Goal: Transaction & Acquisition: Download file/media

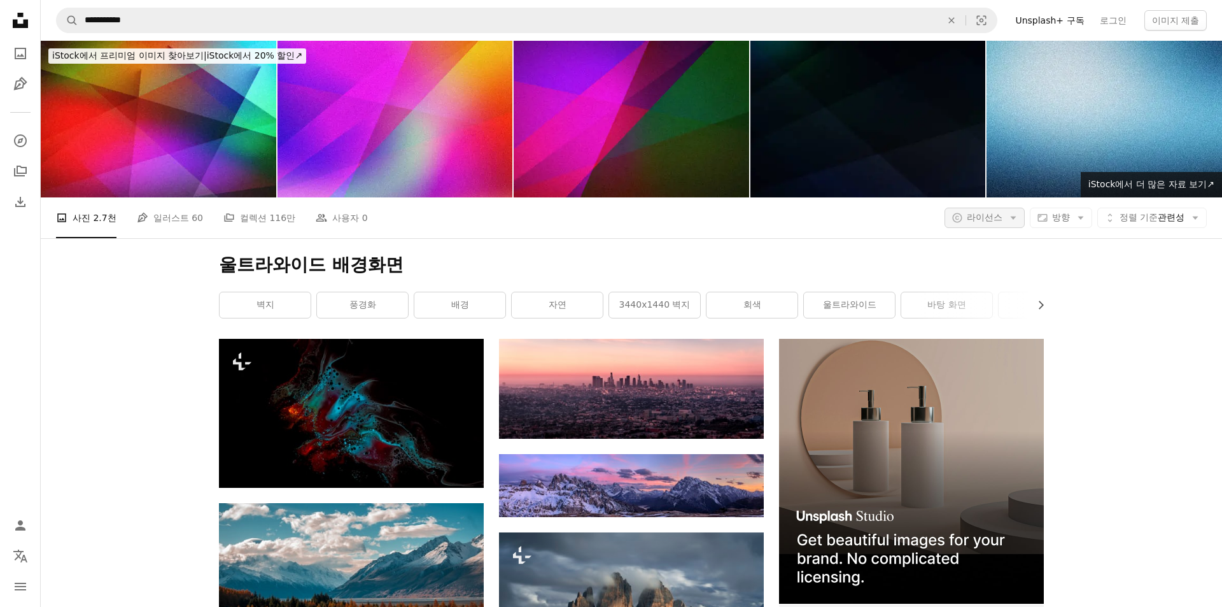
click at [1006, 208] on button "A copyright icon © 라이선스 Arrow down" at bounding box center [985, 218] width 80 height 20
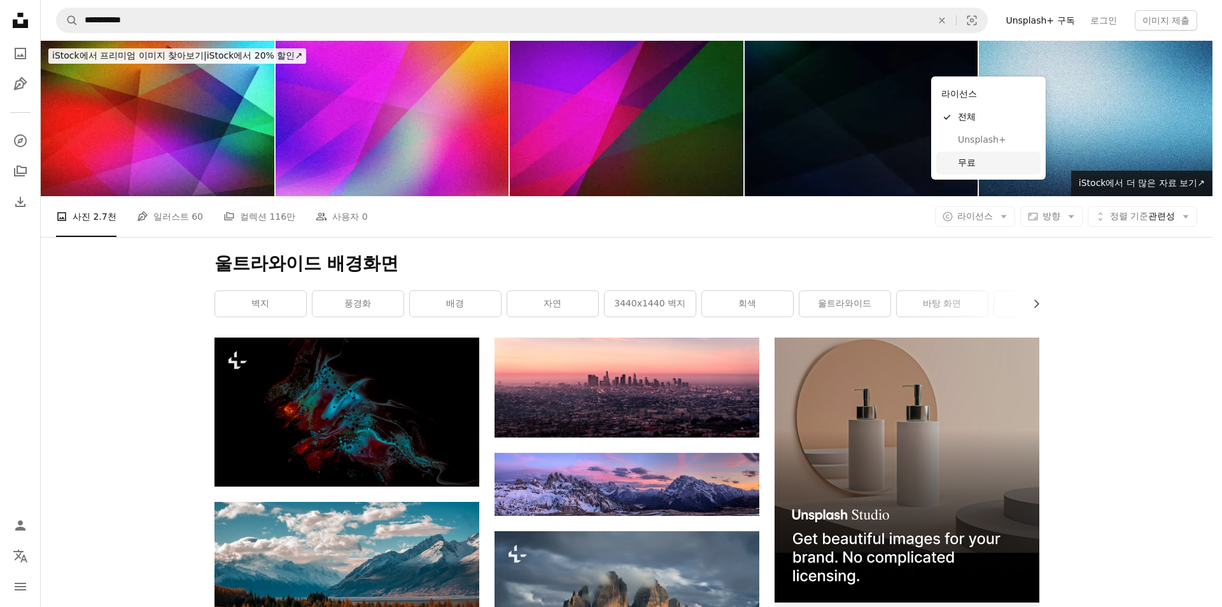
click at [970, 164] on span "무료" at bounding box center [997, 163] width 78 height 13
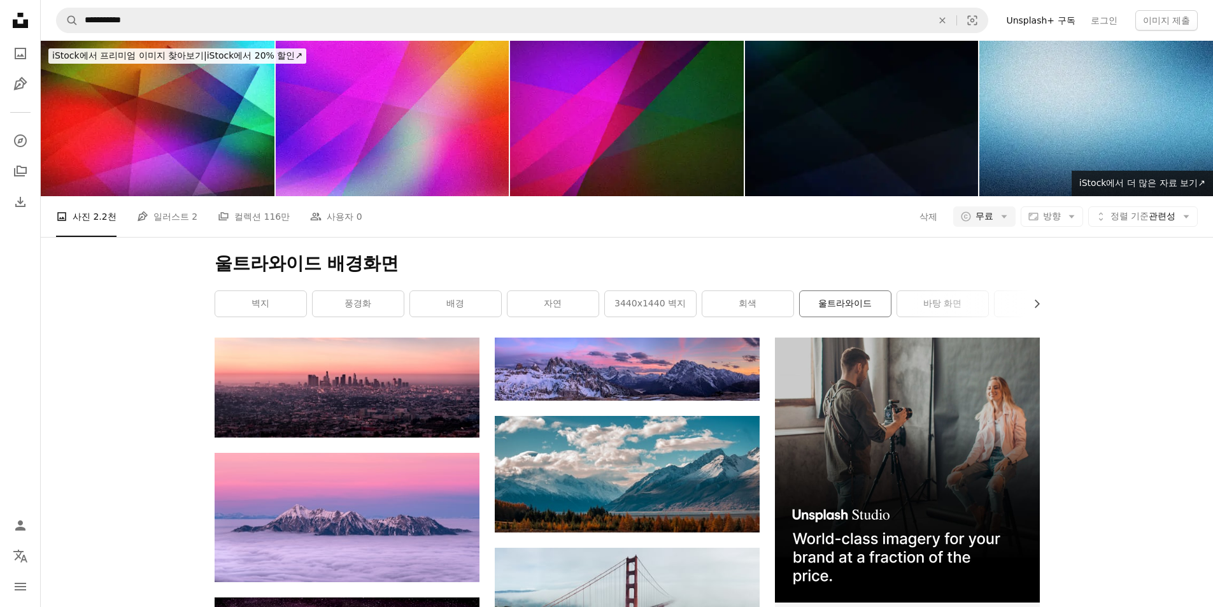
click at [857, 291] on link "울트라와이드" at bounding box center [844, 303] width 91 height 25
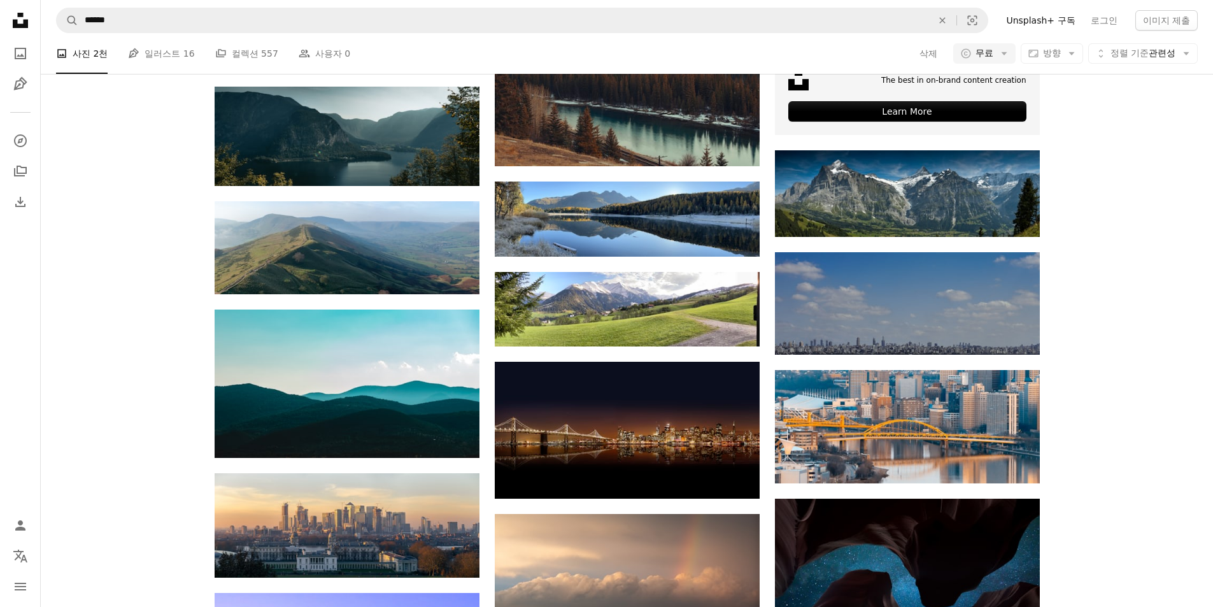
scroll to position [764, 0]
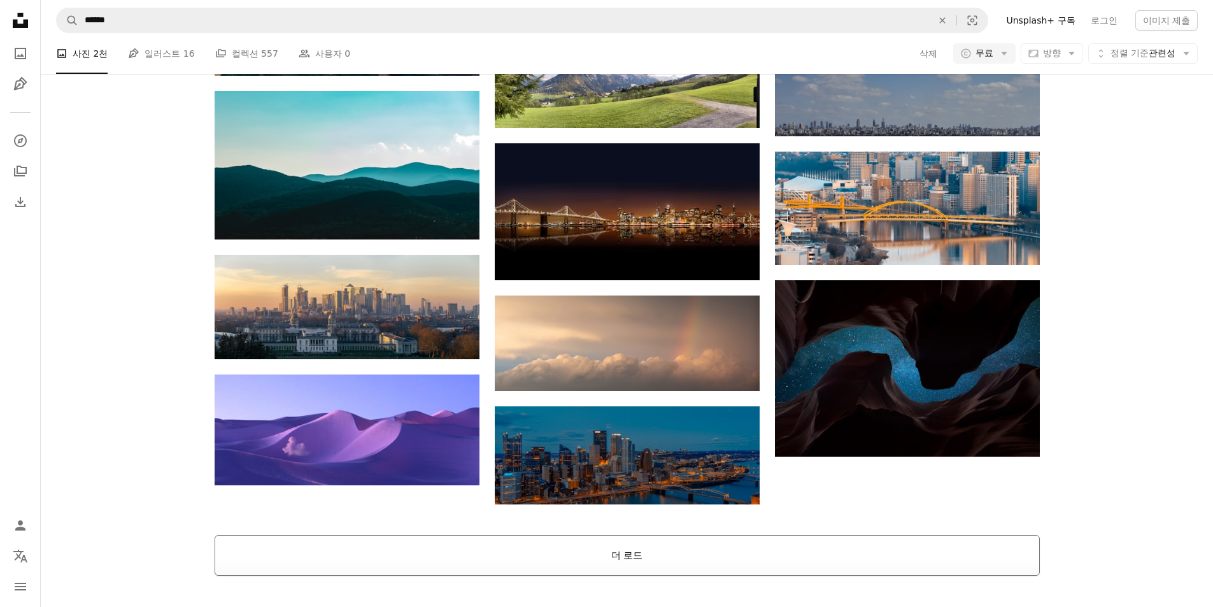
click at [607, 535] on button "더 로드" at bounding box center [627, 555] width 825 height 41
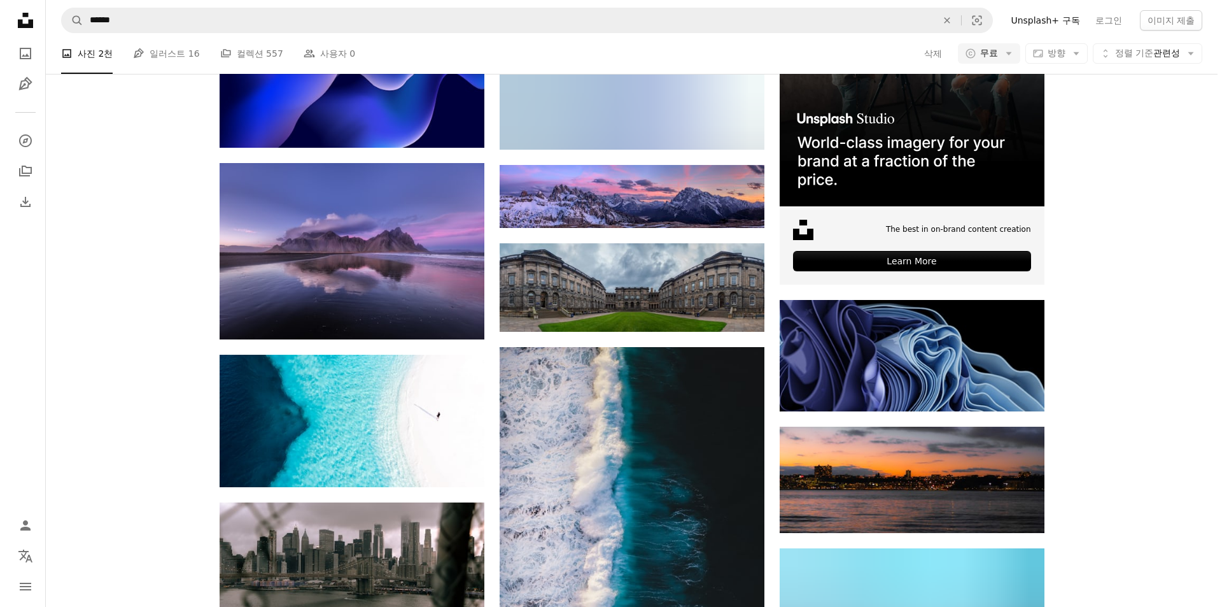
scroll to position [2546, 0]
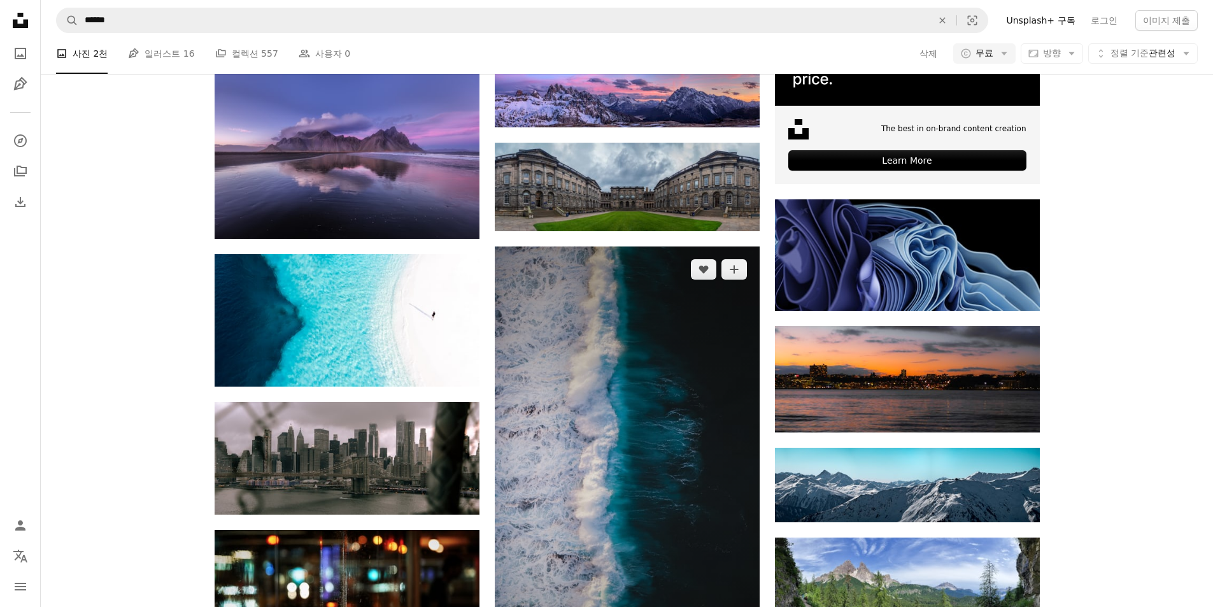
click at [624, 311] on img at bounding box center [627, 481] width 265 height 471
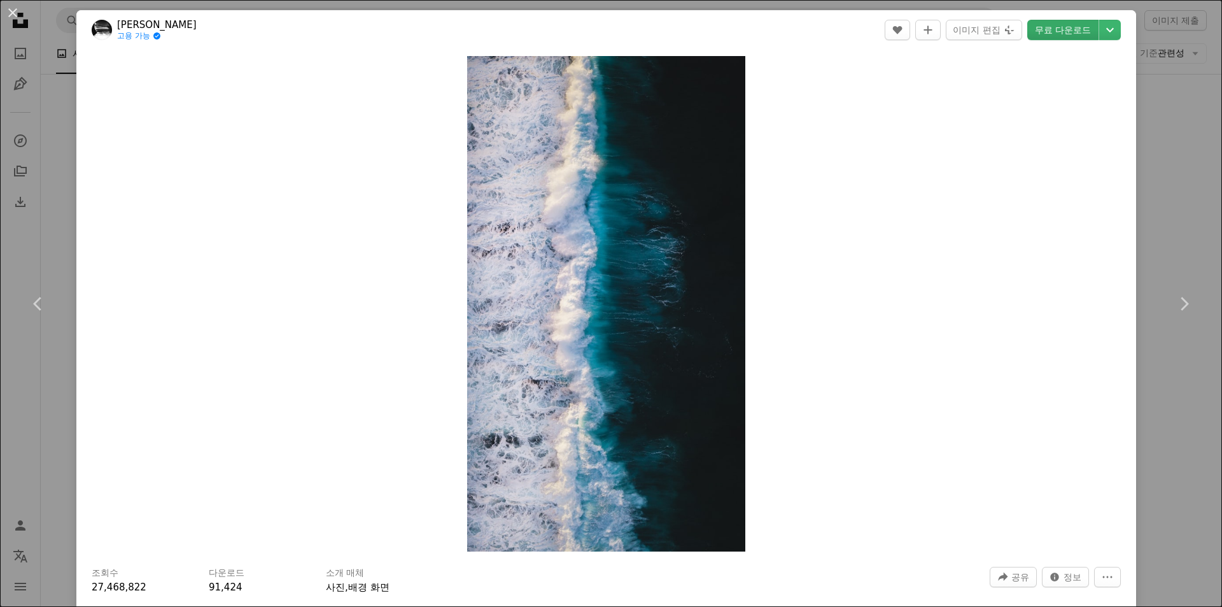
click at [1074, 24] on link "무료 다운로드" at bounding box center [1062, 30] width 71 height 20
